Goal: Complete application form

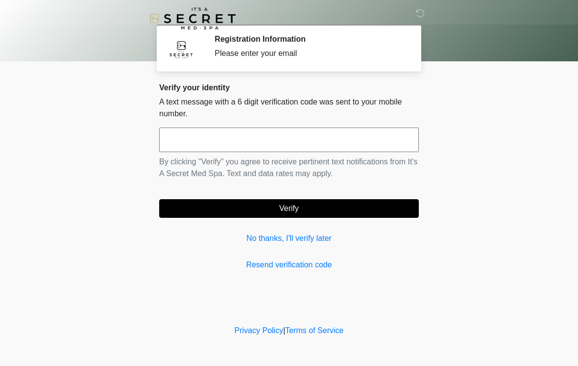
click at [318, 135] on input "text" at bounding box center [289, 139] width 260 height 25
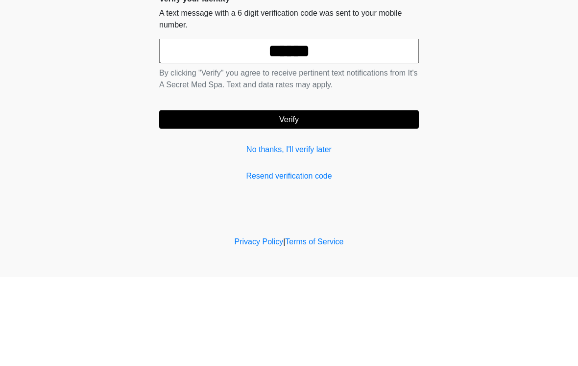
type input "******"
click at [296, 199] on button "Verify" at bounding box center [289, 208] width 260 height 19
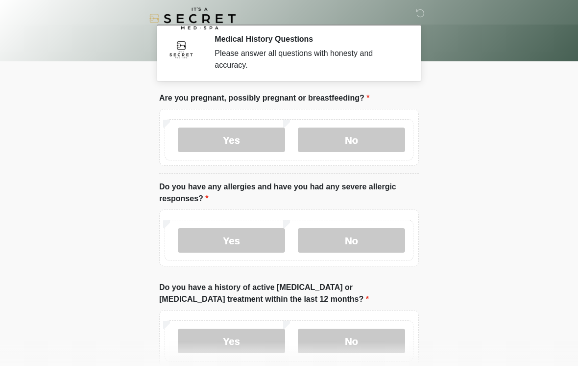
click at [363, 135] on label "No" at bounding box center [351, 139] width 107 height 25
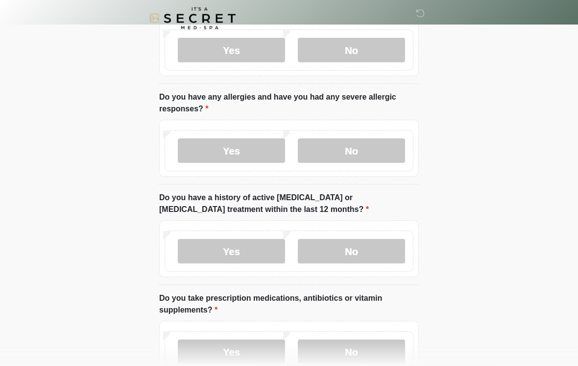
scroll to position [92, 0]
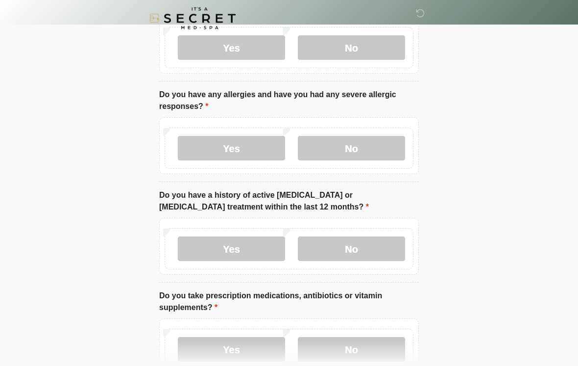
click at [373, 245] on label "No" at bounding box center [351, 249] width 107 height 25
click at [365, 150] on label "No" at bounding box center [351, 148] width 107 height 25
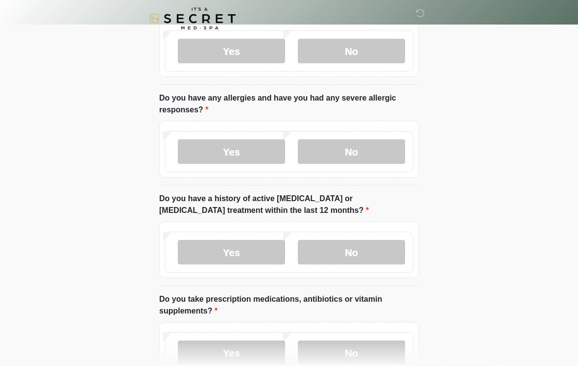
scroll to position [87, 0]
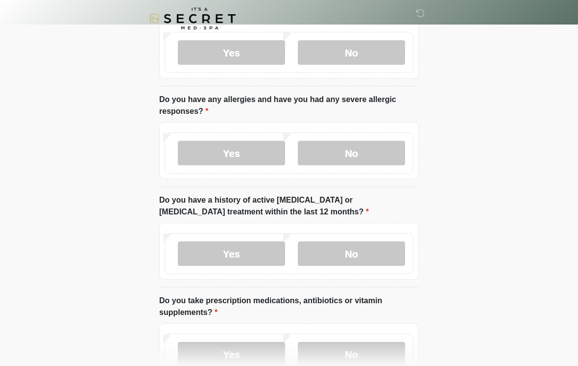
click at [253, 149] on label "Yes" at bounding box center [231, 153] width 107 height 25
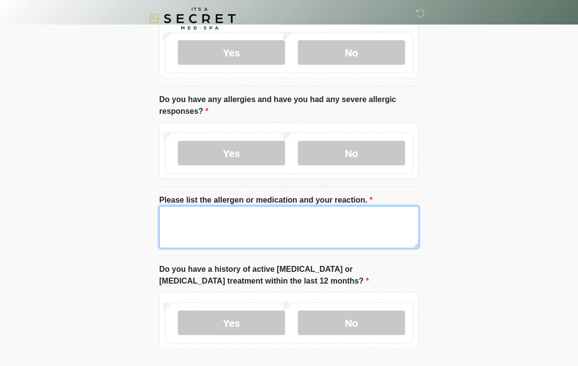
click at [237, 219] on textarea "Please list the allergen or medication and your reaction." at bounding box center [289, 227] width 260 height 42
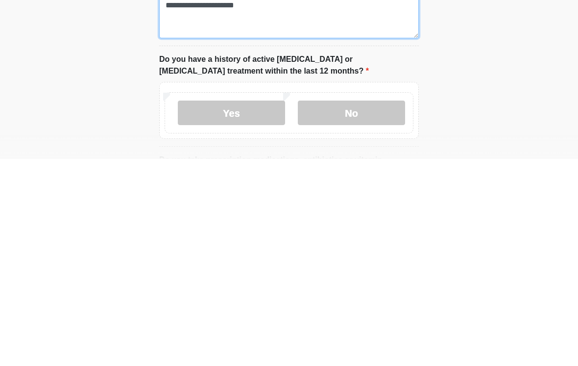
scroll to position [91, 0]
type textarea "**********"
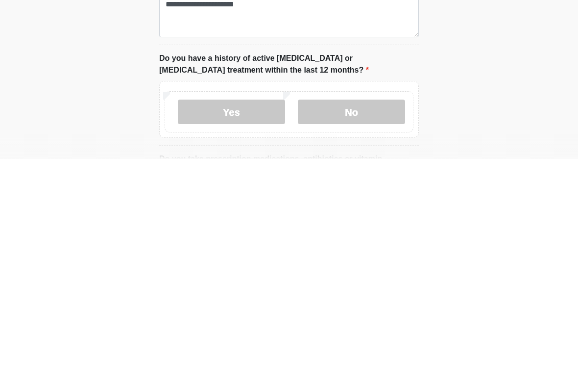
click at [374, 306] on label "No" at bounding box center [351, 318] width 107 height 25
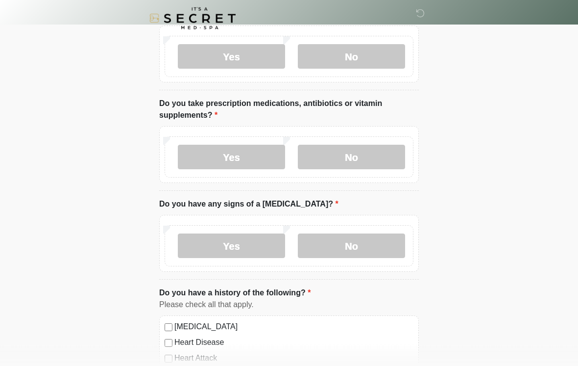
scroll to position [354, 0]
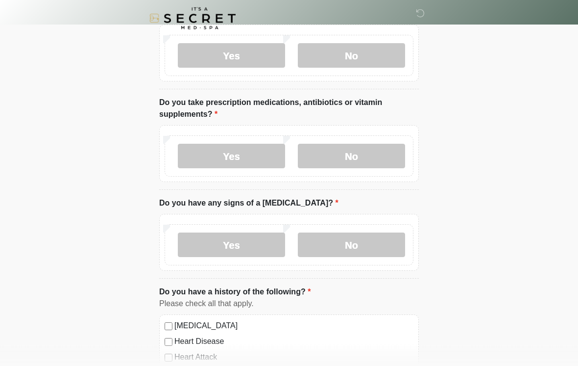
click at [380, 153] on label "No" at bounding box center [351, 156] width 107 height 25
click at [374, 242] on label "No" at bounding box center [351, 244] width 107 height 25
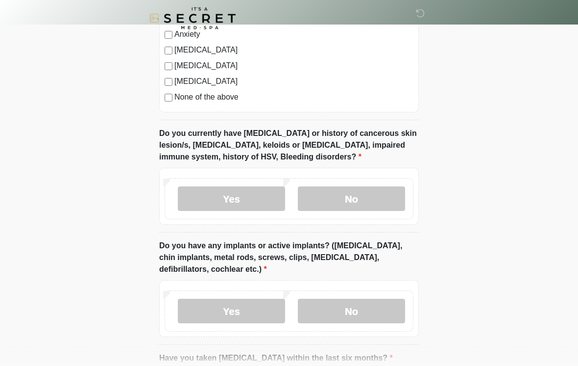
scroll to position [756, 0]
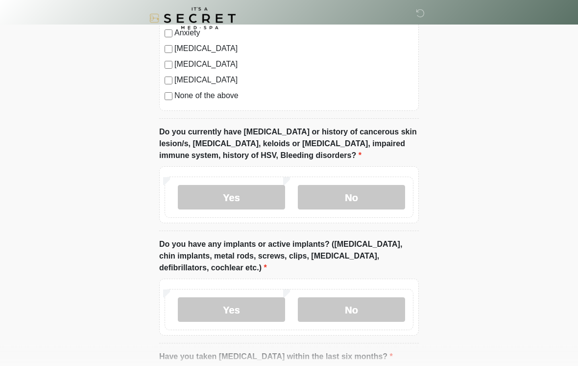
click at [361, 195] on label "No" at bounding box center [351, 197] width 107 height 25
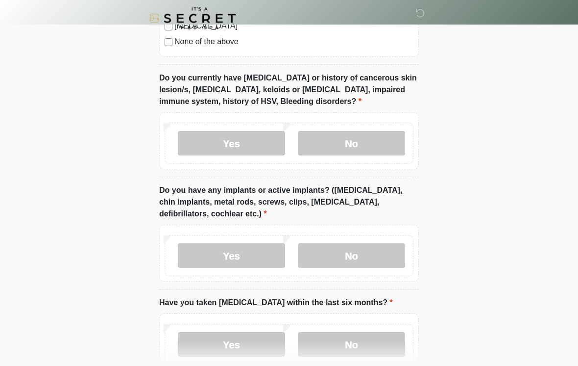
scroll to position [818, 0]
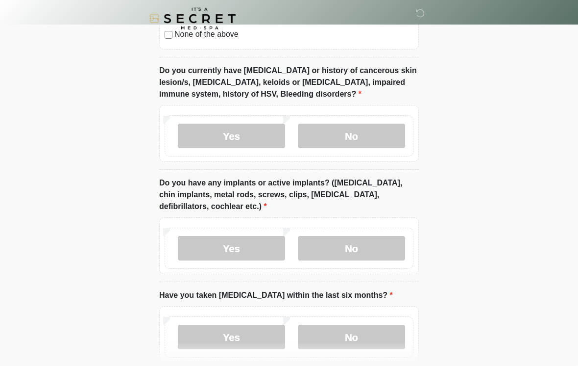
click at [366, 242] on label "No" at bounding box center [351, 248] width 107 height 25
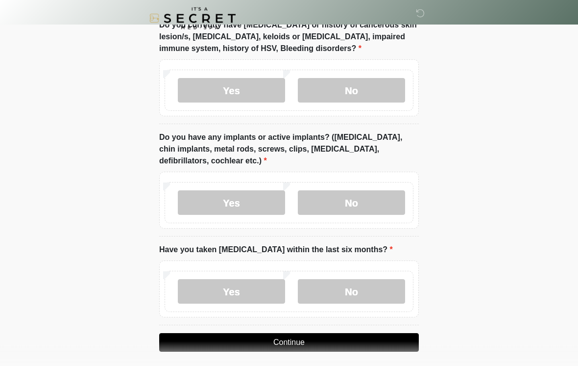
scroll to position [885, 0]
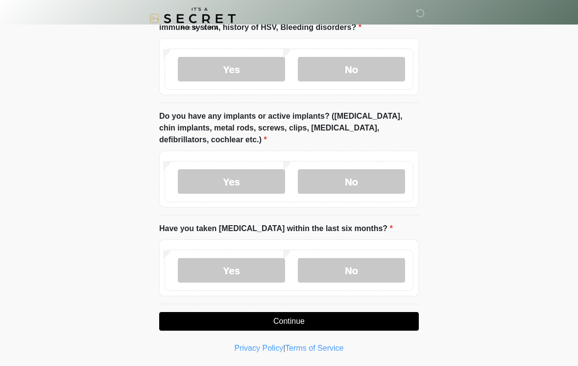
click at [366, 268] on label "No" at bounding box center [351, 270] width 107 height 25
click at [292, 325] on button "Continue" at bounding box center [289, 321] width 260 height 19
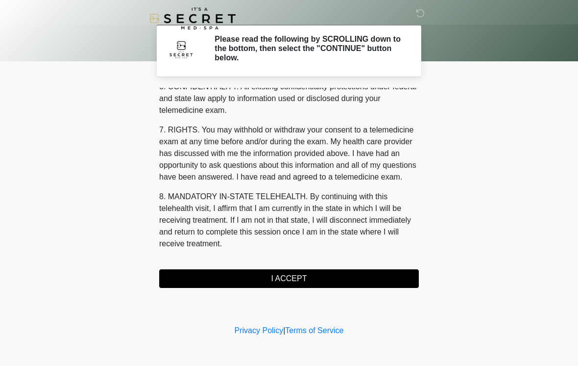
scroll to position [399, 0]
click at [288, 279] on button "I ACCEPT" at bounding box center [289, 278] width 260 height 19
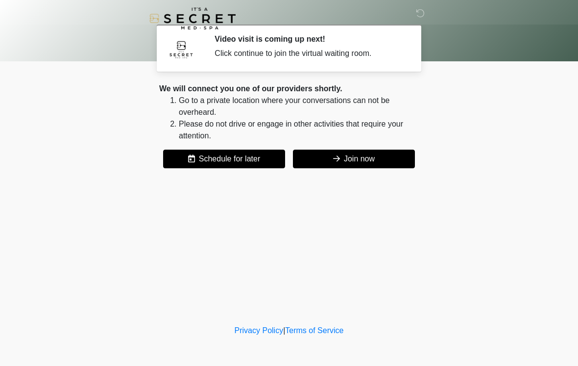
click at [369, 163] on button "Join now" at bounding box center [354, 159] width 122 height 19
